Goal: Information Seeking & Learning: Find specific fact

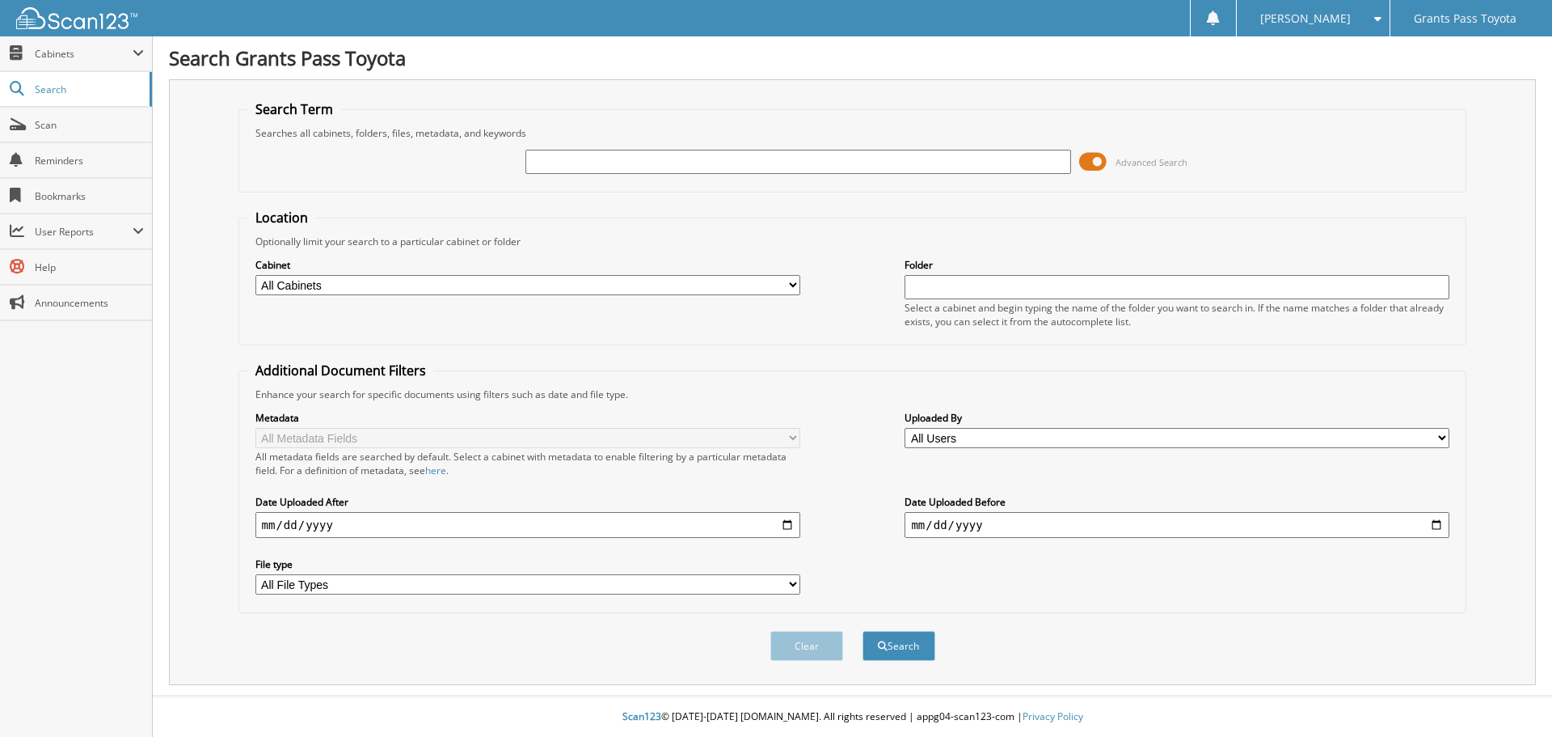
click at [567, 153] on input "text" at bounding box center [798, 162] width 545 height 24
paste input "34799P"
type input "34799P"
click at [863, 631] on button "Search" at bounding box center [899, 646] width 73 height 30
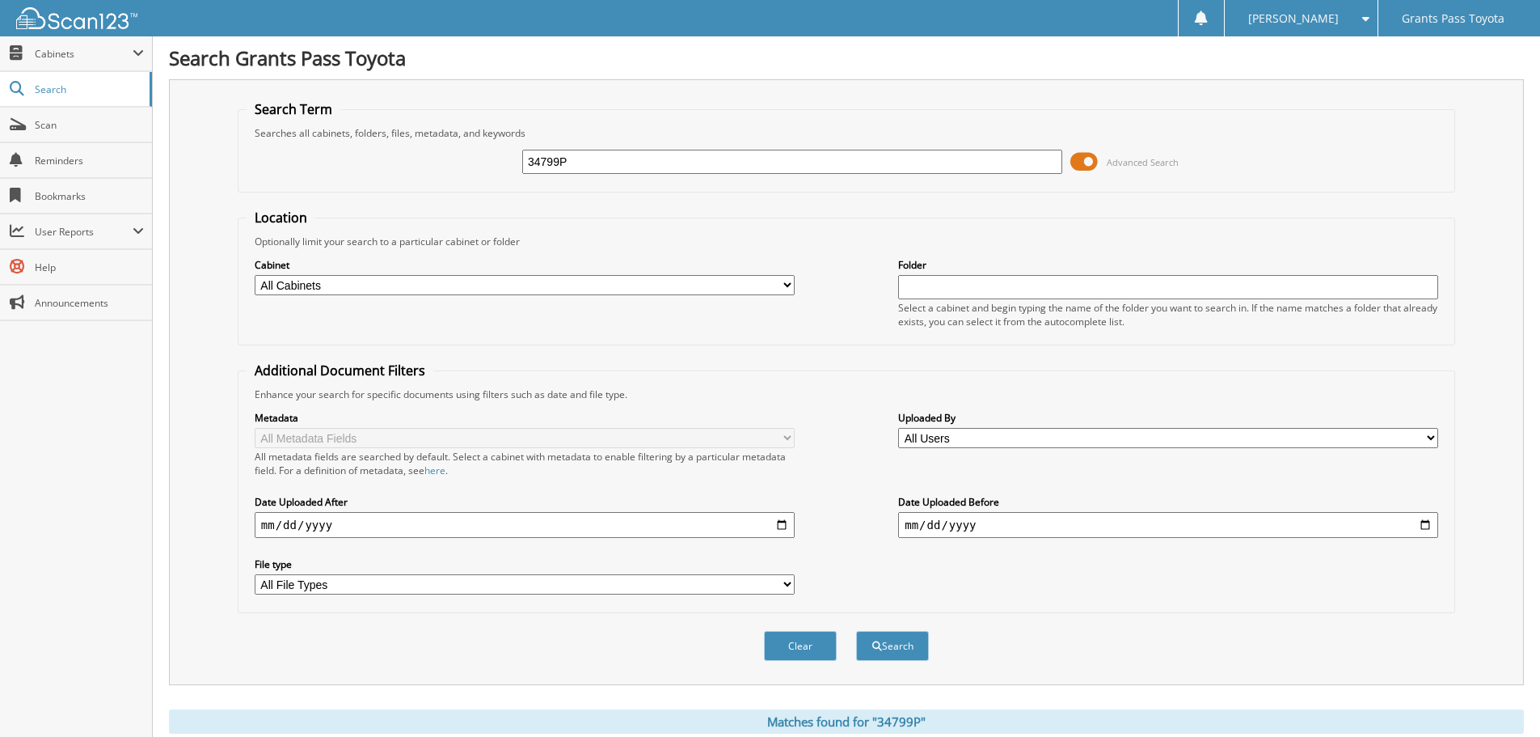
click at [634, 224] on fieldset "Location Optionally limit your search to a particular cabinet or folder Cabinet…" at bounding box center [847, 277] width 1218 height 137
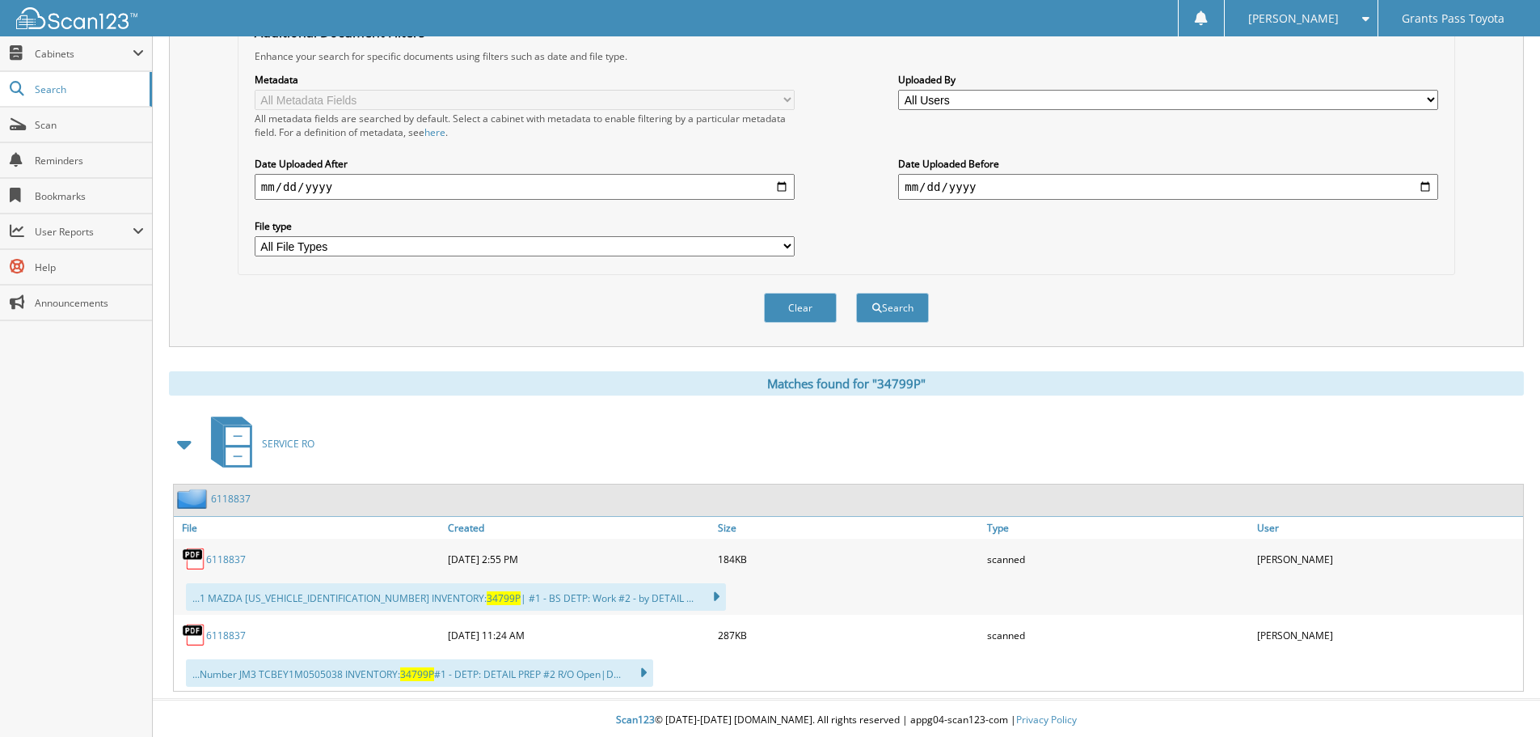
scroll to position [342, 0]
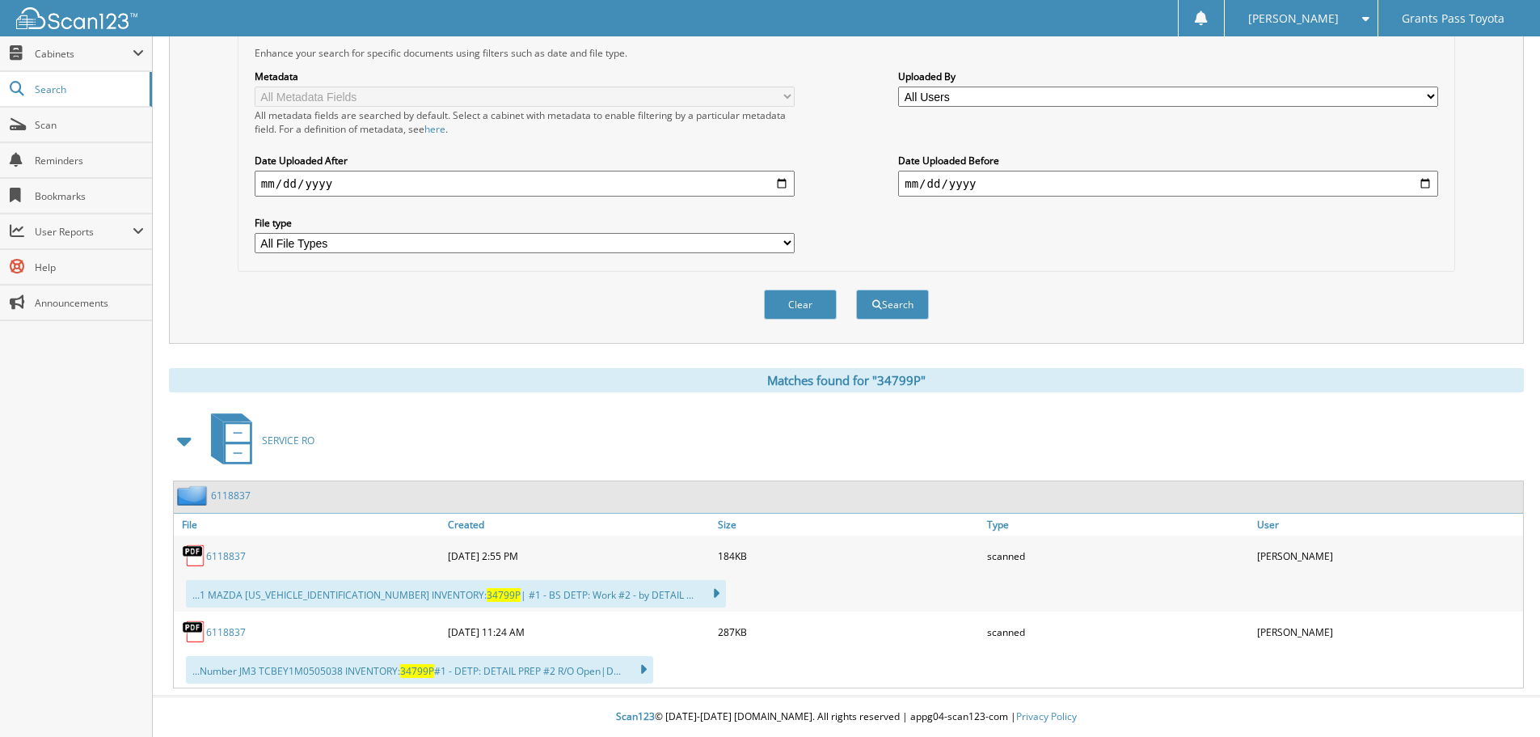
click at [220, 559] on link "6118837" at bounding box center [226, 556] width 40 height 14
drag, startPoint x: 741, startPoint y: 498, endPoint x: 1075, endPoint y: 496, distance: 334.7
click at [797, 504] on div "6118837" at bounding box center [848, 497] width 1349 height 32
click at [213, 640] on div "6118837" at bounding box center [309, 631] width 270 height 32
click at [228, 631] on link "6118837" at bounding box center [226, 632] width 40 height 14
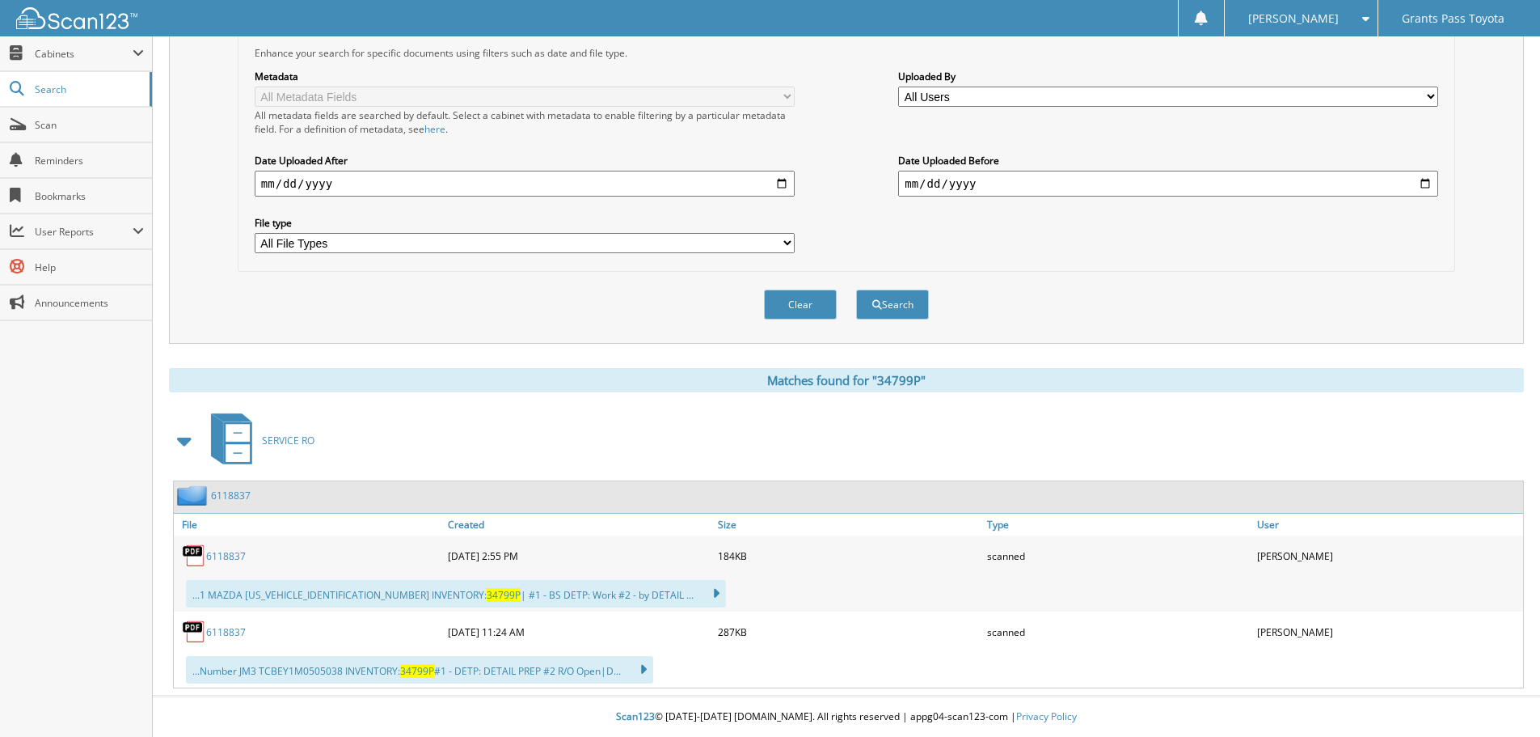
click at [239, 633] on link "6118837" at bounding box center [226, 632] width 40 height 14
click at [1079, 377] on div "Matches found for "34799P"" at bounding box center [846, 380] width 1355 height 24
click at [647, 670] on icon at bounding box center [634, 669] width 23 height 23
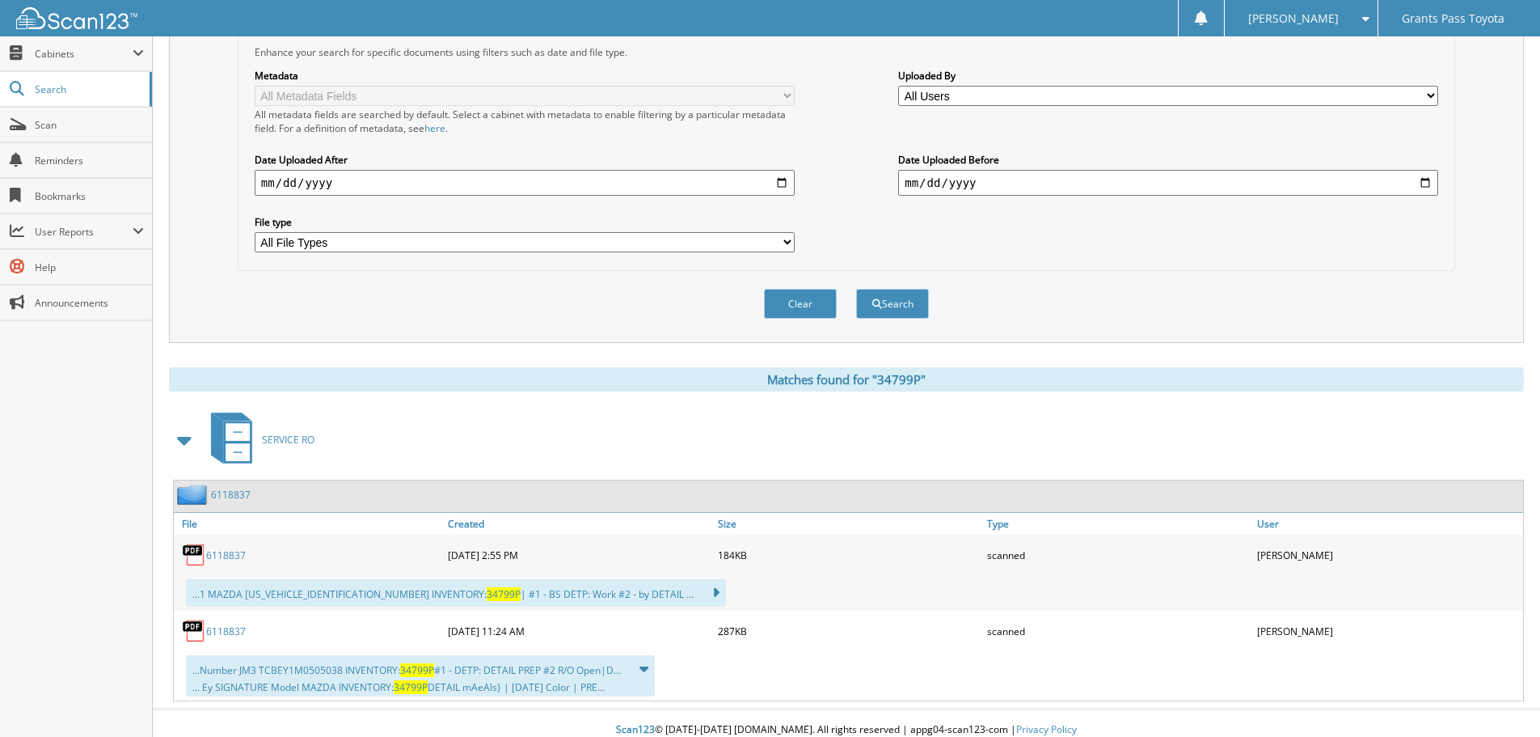
click at [302, 683] on div "... Ey SIGNATURE Model MAZDA INVENTORY: 34799P DETAIL mAeAls} | [DATE] Color | …" at bounding box center [420, 687] width 456 height 14
click at [369, 694] on div "...Number JM3 TCBEY1M0505038 INVENTORY: 34799P #1 - DETP: DETAIL PREP #2 R/O Op…" at bounding box center [420, 675] width 469 height 41
click at [432, 697] on div "...Number JM3 TCBEY1M0505038 INVENTORY: 34799P #1 - DETP: DETAIL PREP #2 R/O Op…" at bounding box center [848, 675] width 1349 height 49
click at [424, 693] on span "34799P" at bounding box center [411, 687] width 34 height 14
click at [420, 688] on span "34799P" at bounding box center [411, 687] width 34 height 14
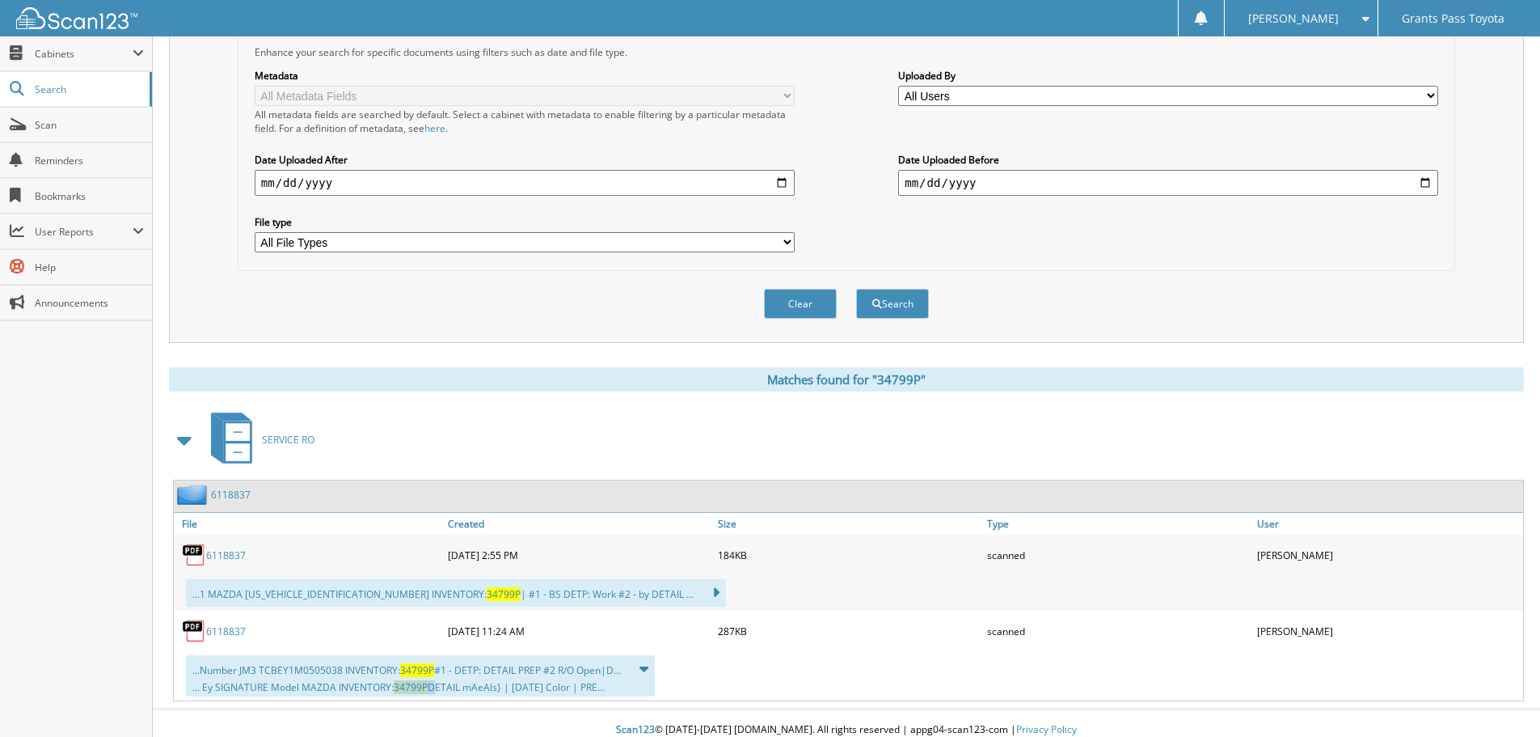
click at [418, 686] on span "34799P" at bounding box center [411, 687] width 34 height 14
click at [416, 684] on span "34799P" at bounding box center [411, 687] width 34 height 14
click at [230, 633] on link "6118837" at bounding box center [226, 631] width 40 height 14
click at [1225, 238] on div "Metadata All Metadata Fields All metadata fields are searched by default. Selec…" at bounding box center [847, 160] width 1200 height 203
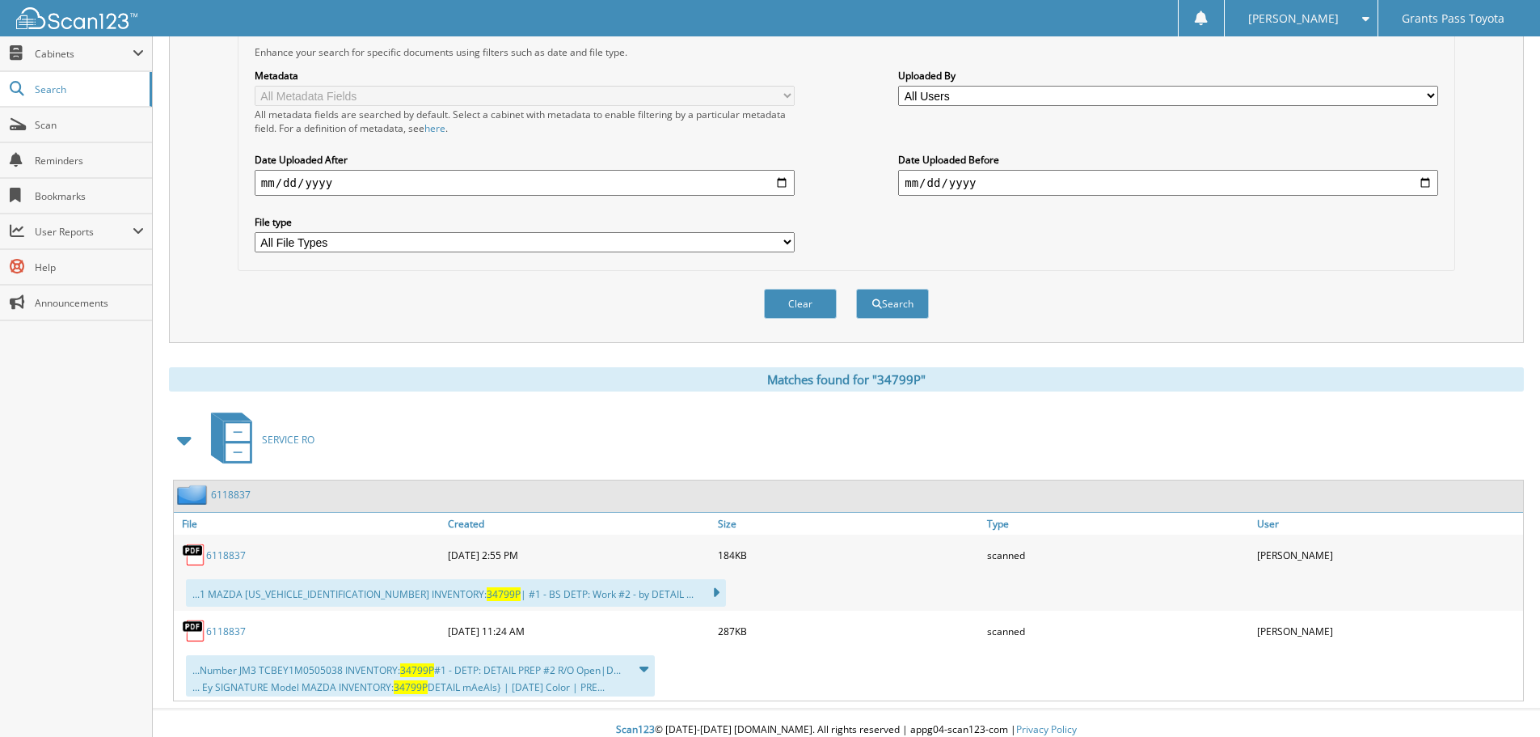
click at [234, 633] on link "6118837" at bounding box center [226, 631] width 40 height 14
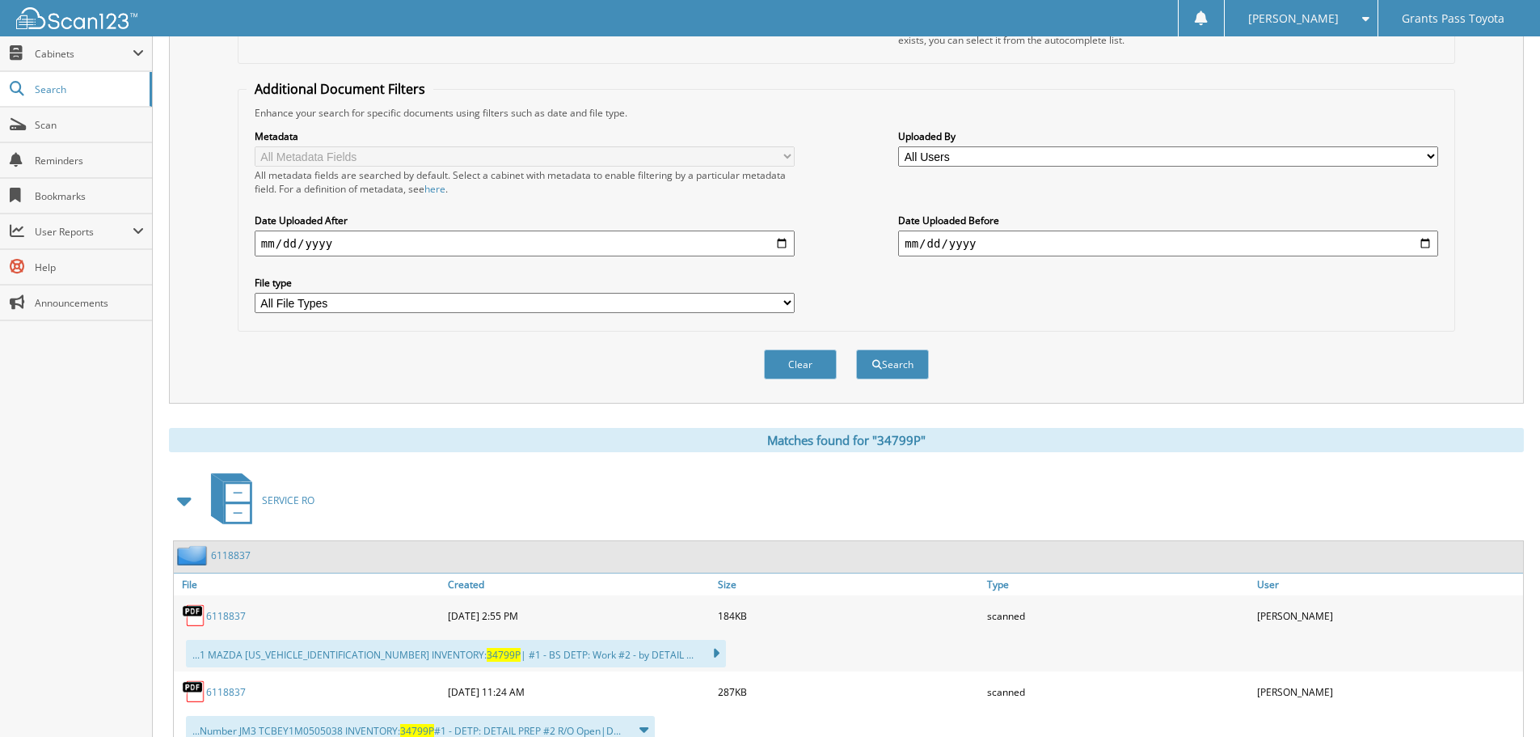
scroll to position [0, 0]
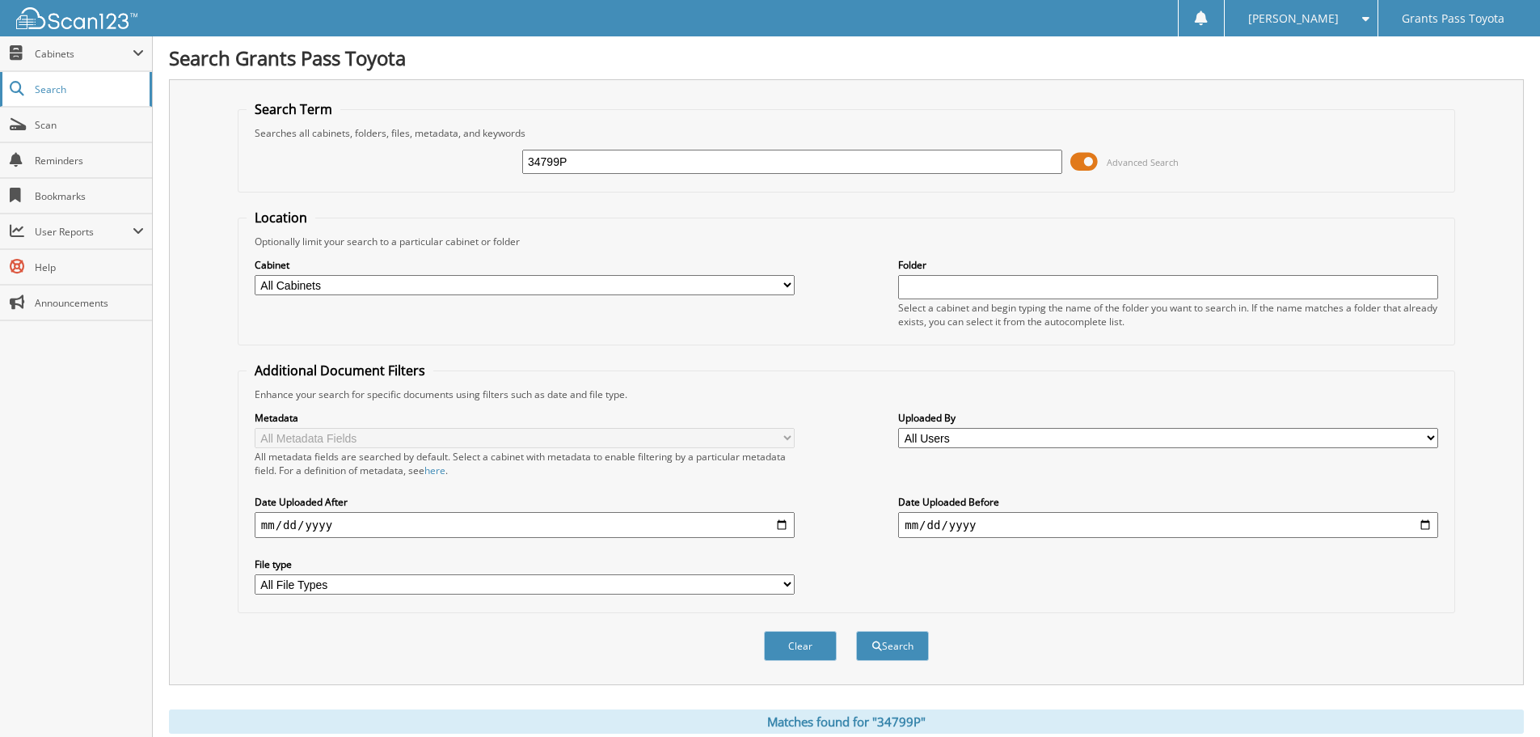
click at [57, 88] on span "Search" at bounding box center [88, 89] width 107 height 14
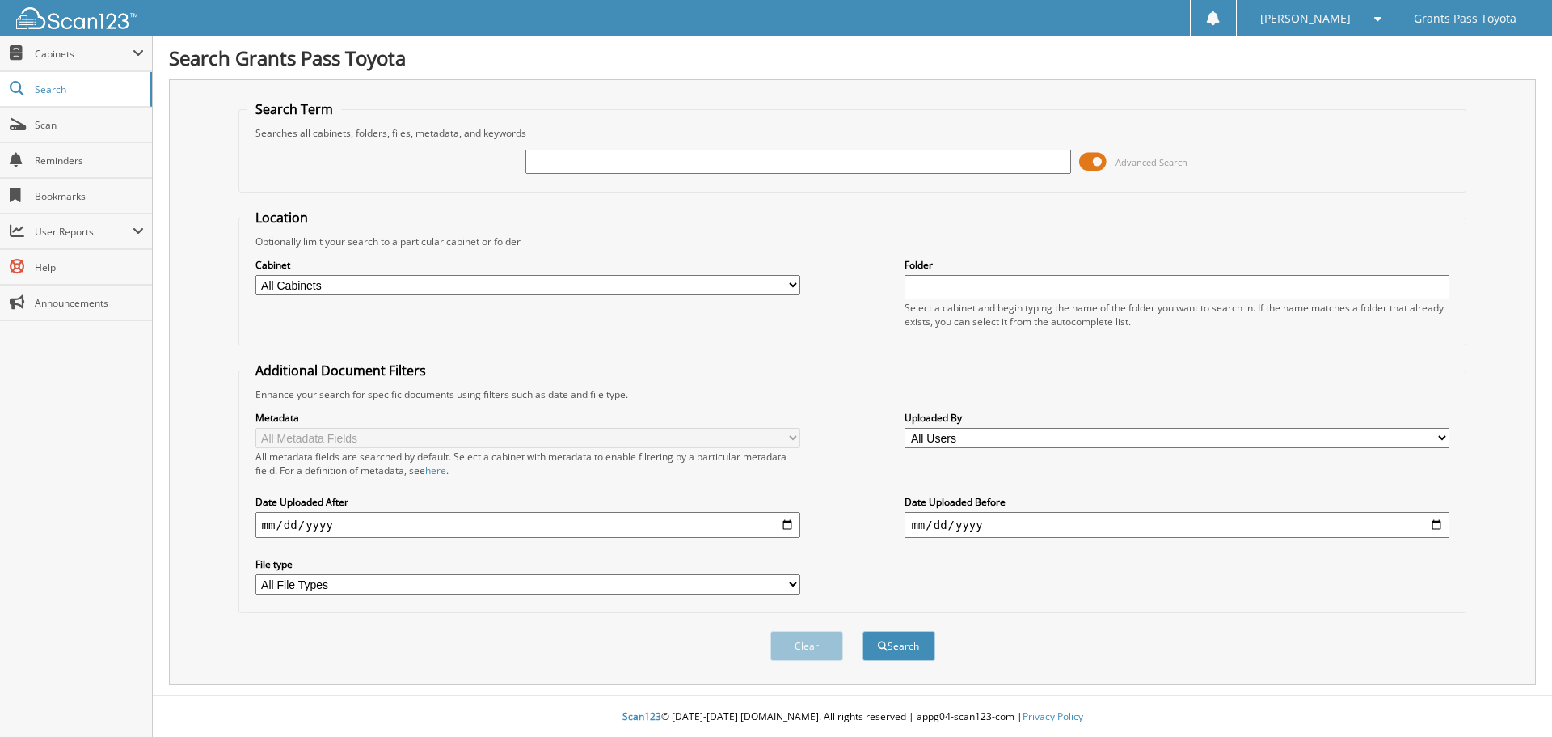
click at [69, 7] on img at bounding box center [76, 18] width 121 height 22
